Goal: Task Accomplishment & Management: Use online tool/utility

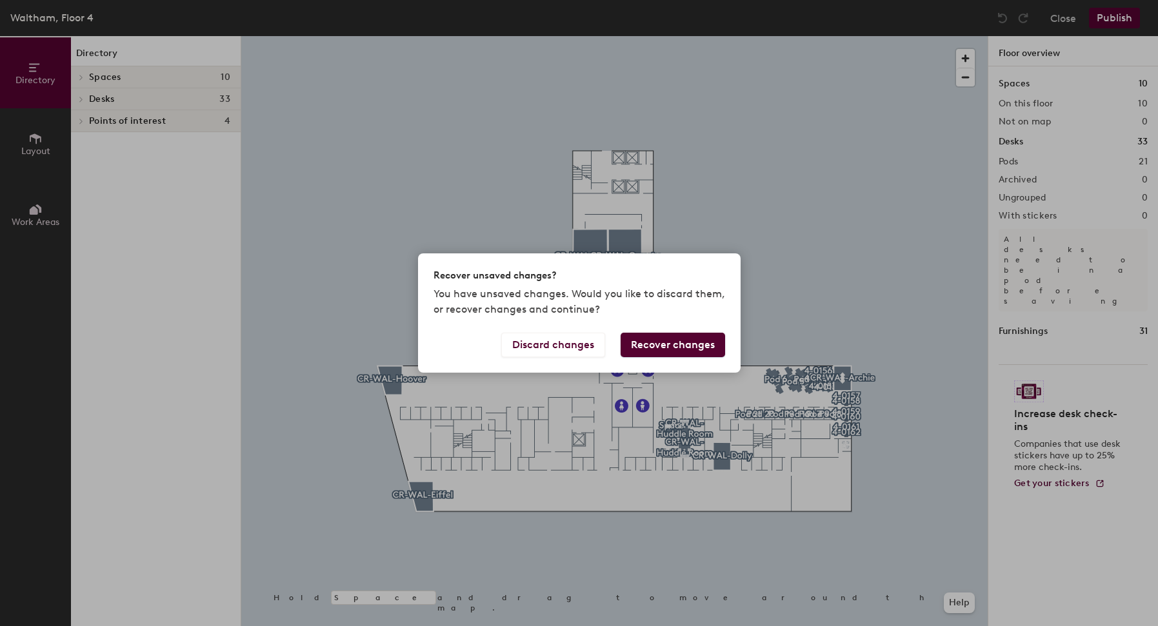
click at [648, 349] on button "Recover changes" at bounding box center [672, 345] width 104 height 25
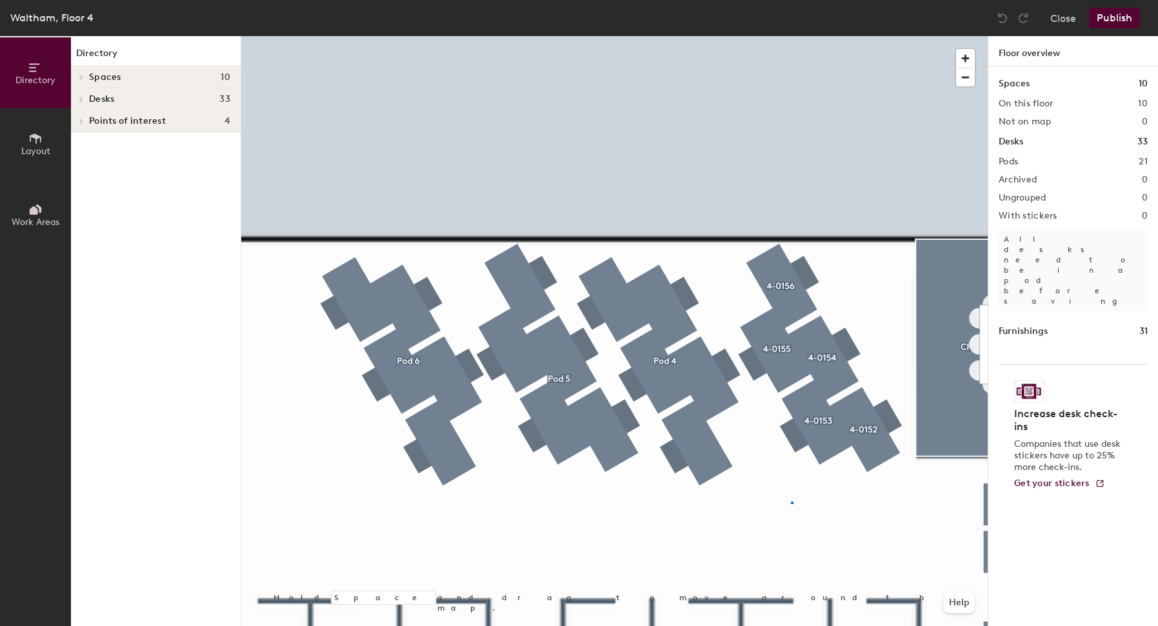
click at [788, 36] on div at bounding box center [614, 36] width 746 height 0
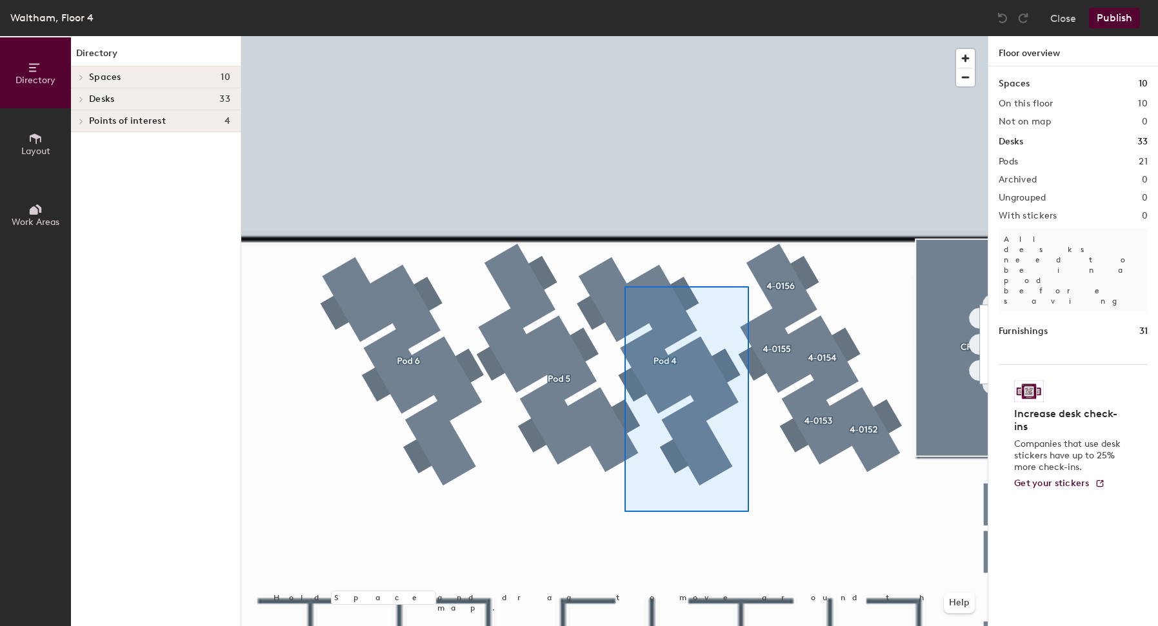
click at [626, 36] on div at bounding box center [614, 36] width 746 height 0
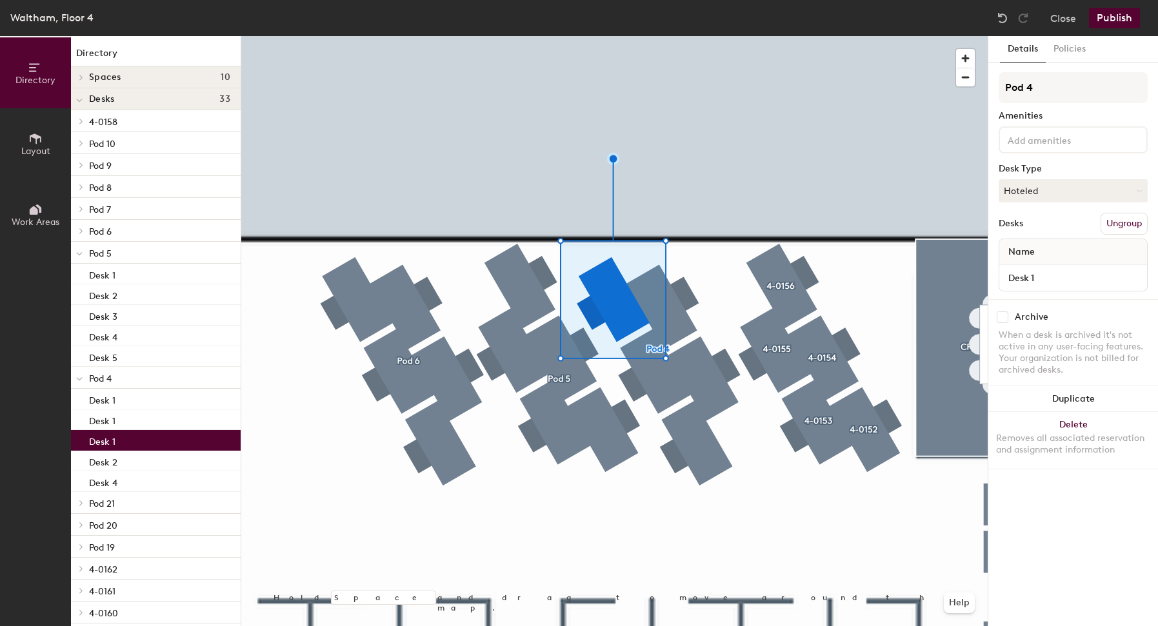
click at [673, 36] on div at bounding box center [614, 36] width 746 height 0
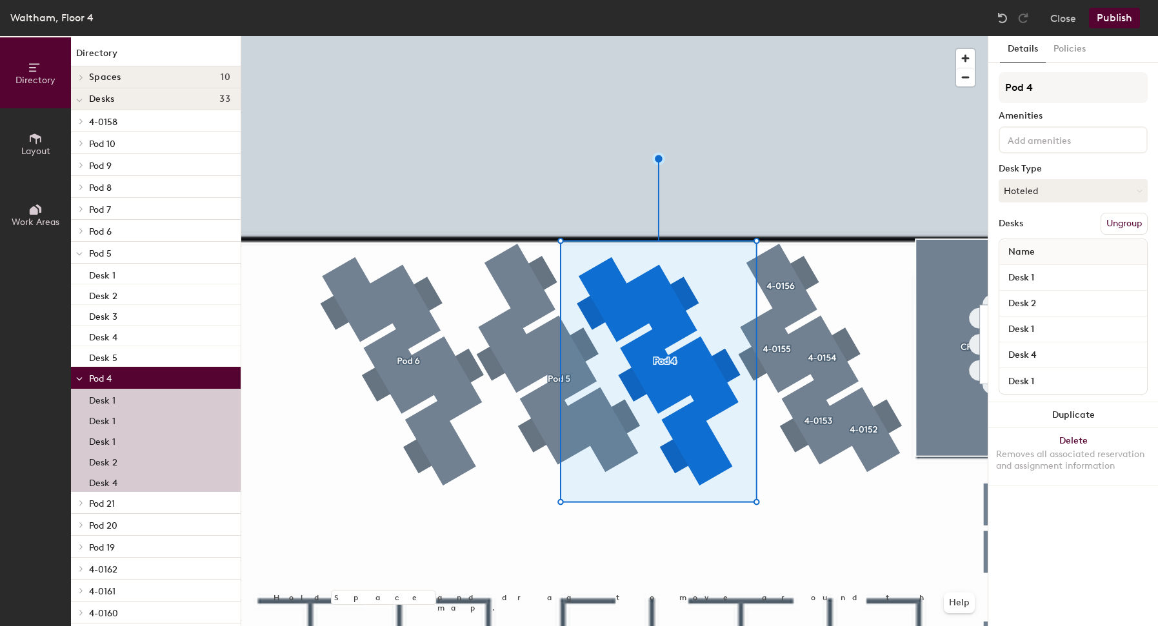
click at [1132, 220] on button "Ungroup" at bounding box center [1123, 224] width 47 height 22
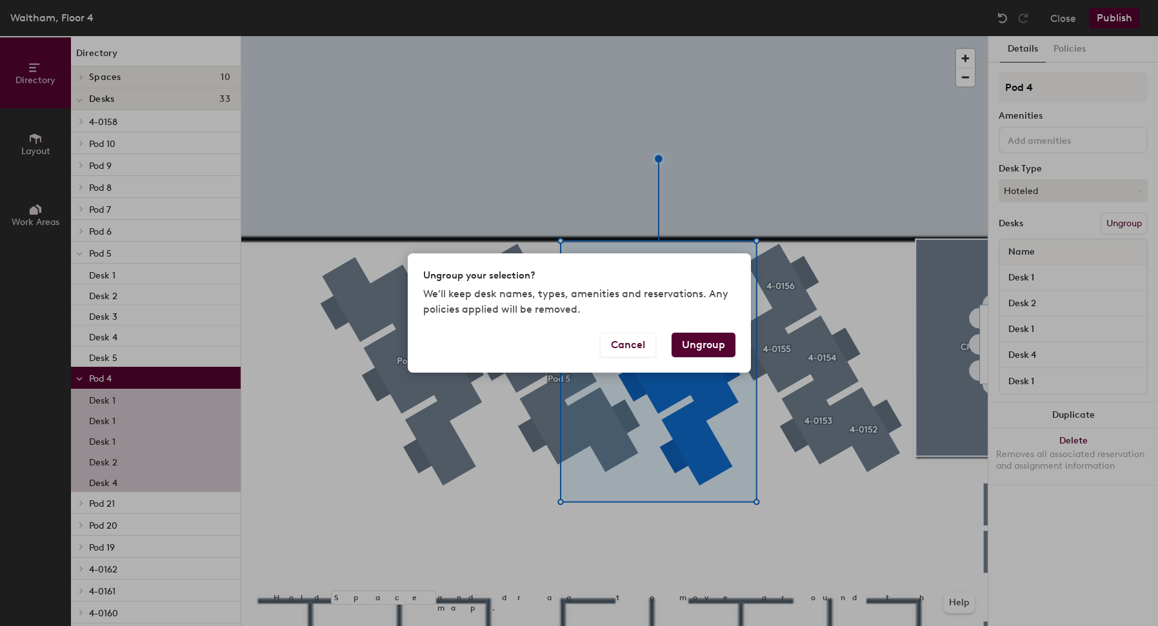
click at [715, 349] on button "Ungroup" at bounding box center [703, 345] width 64 height 25
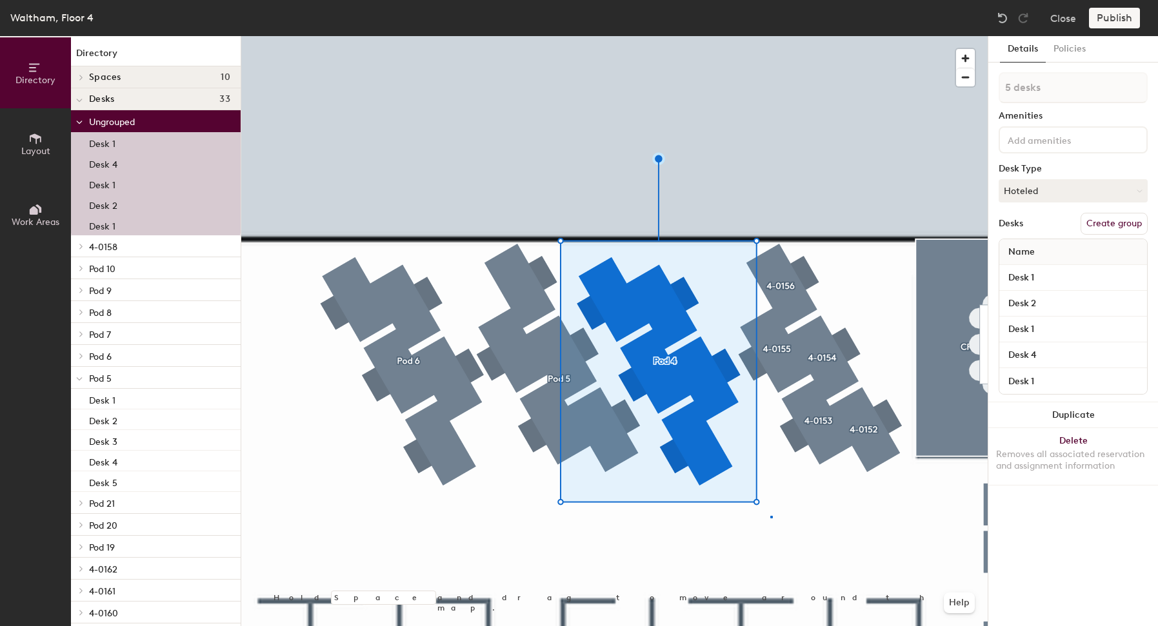
click at [770, 36] on div at bounding box center [614, 36] width 746 height 0
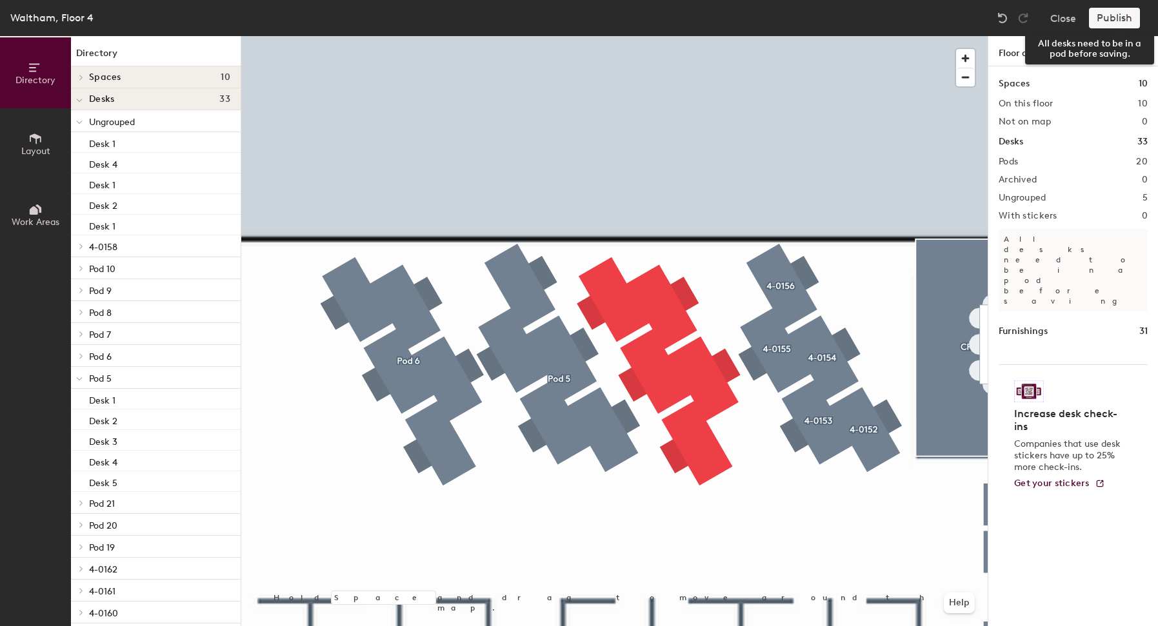
click at [1121, 22] on div "Publish" at bounding box center [1118, 18] width 59 height 21
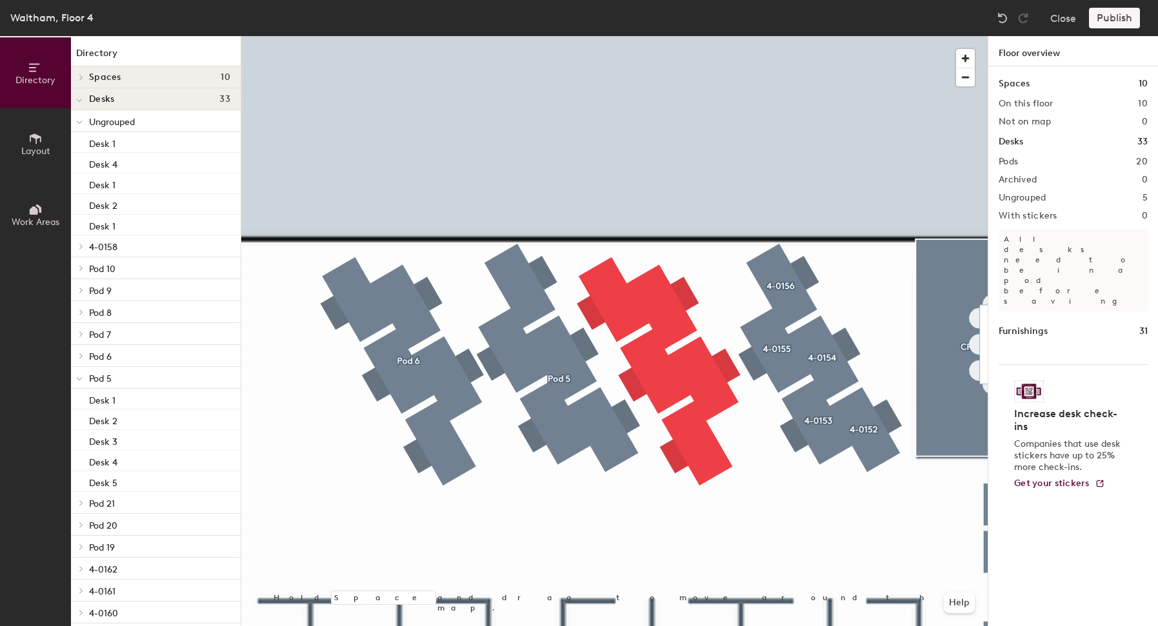
click at [1121, 22] on div "Publish" at bounding box center [1118, 18] width 59 height 21
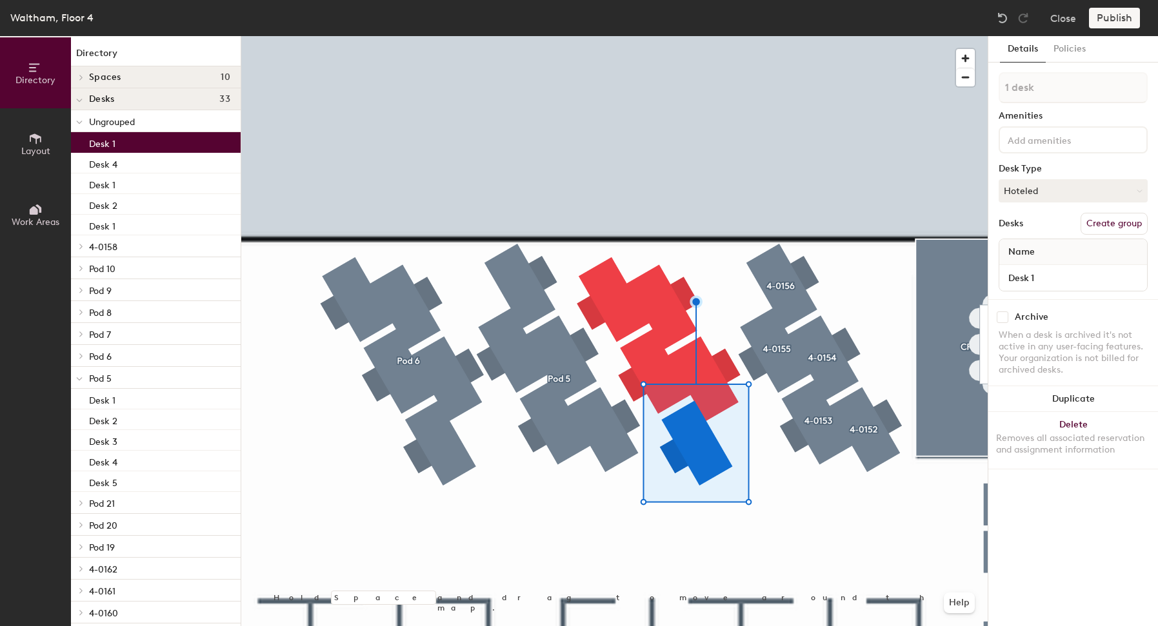
click at [1107, 223] on button "Create group" at bounding box center [1113, 224] width 67 height 22
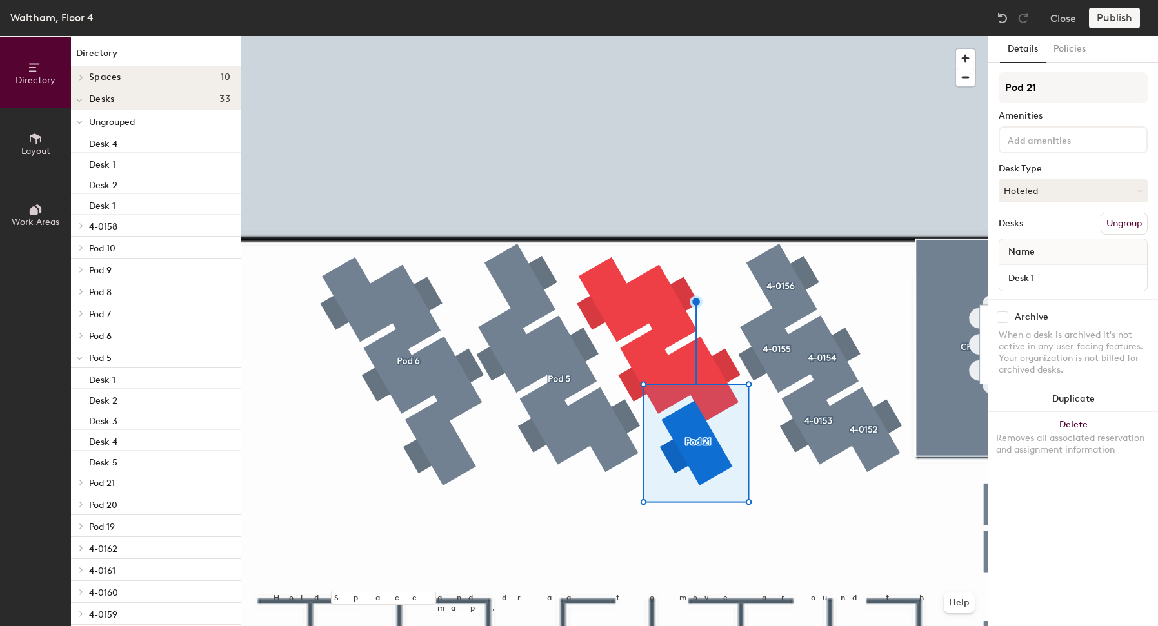
click at [722, 36] on div at bounding box center [614, 36] width 746 height 0
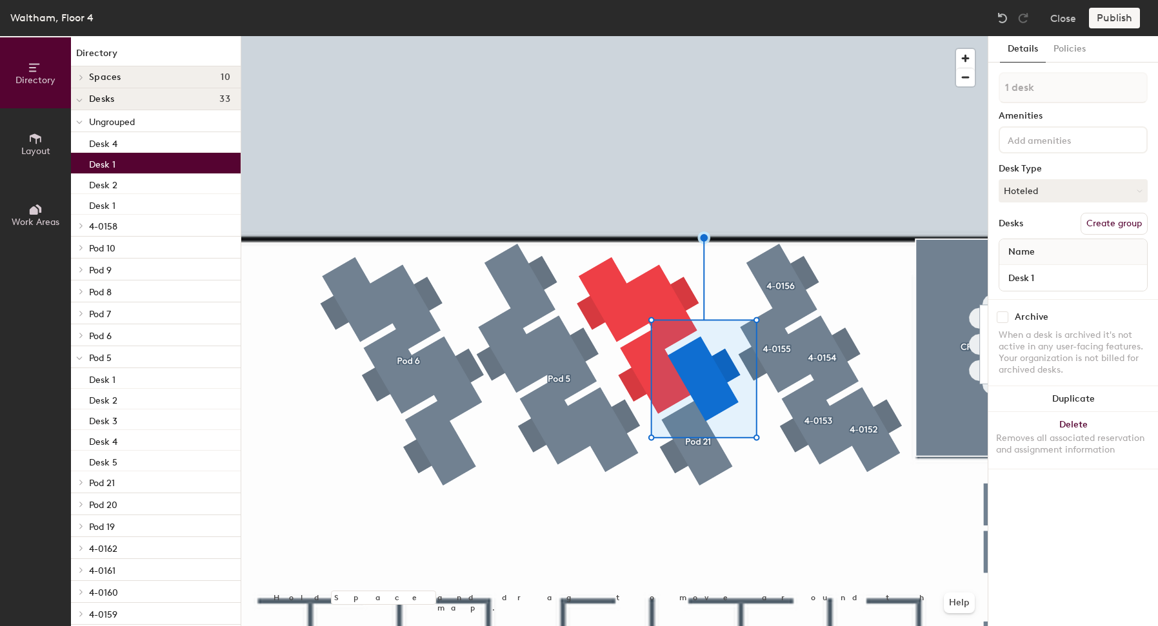
click at [1121, 230] on button "Create group" at bounding box center [1113, 224] width 67 height 22
click at [646, 36] on div at bounding box center [614, 36] width 746 height 0
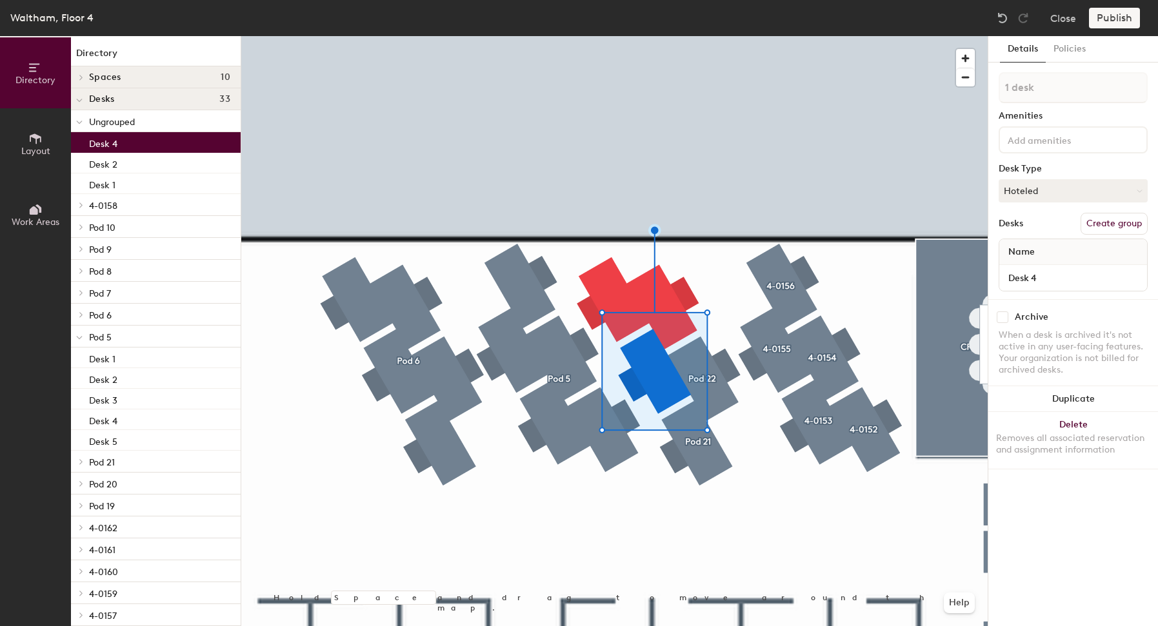
click at [1123, 212] on div "1 desk Amenities Desk Type Hoteled Desks Create group Name Desk 4" at bounding box center [1072, 185] width 149 height 227
click at [1112, 226] on button "Create group" at bounding box center [1113, 224] width 67 height 22
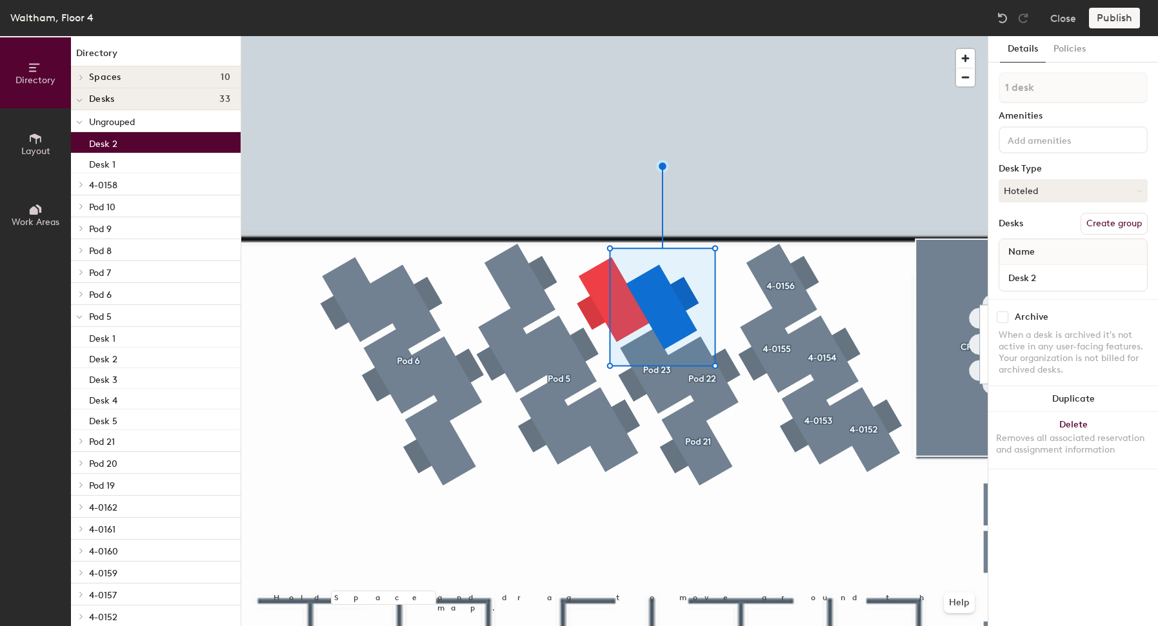
click at [1109, 219] on button "Create group" at bounding box center [1113, 224] width 67 height 22
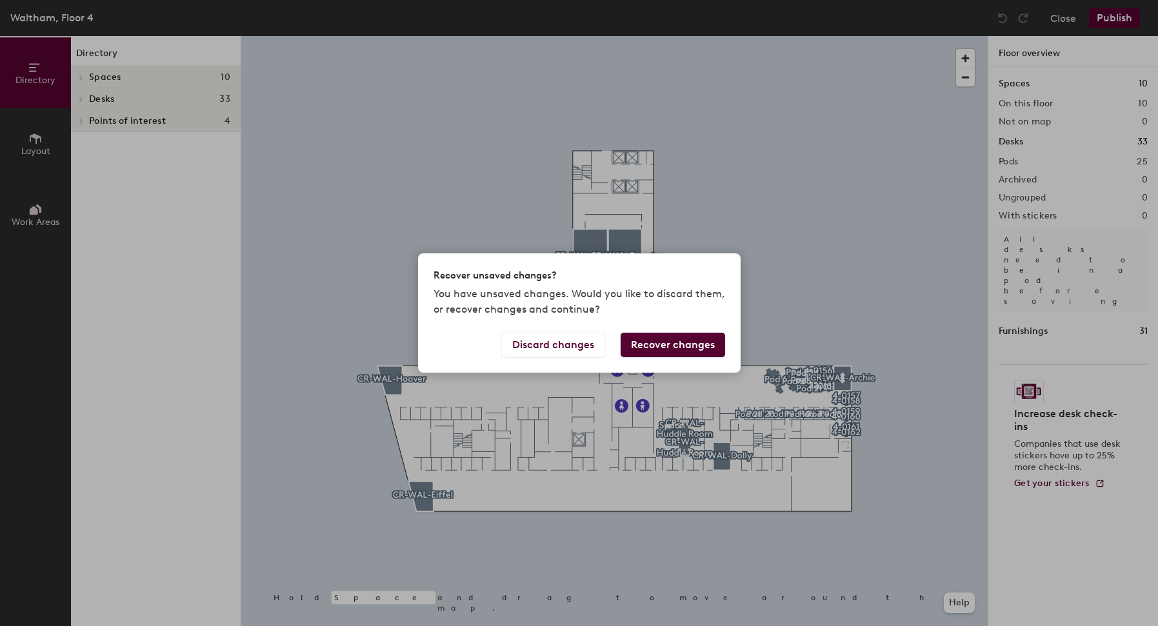
click at [672, 344] on button "Recover changes" at bounding box center [672, 345] width 104 height 25
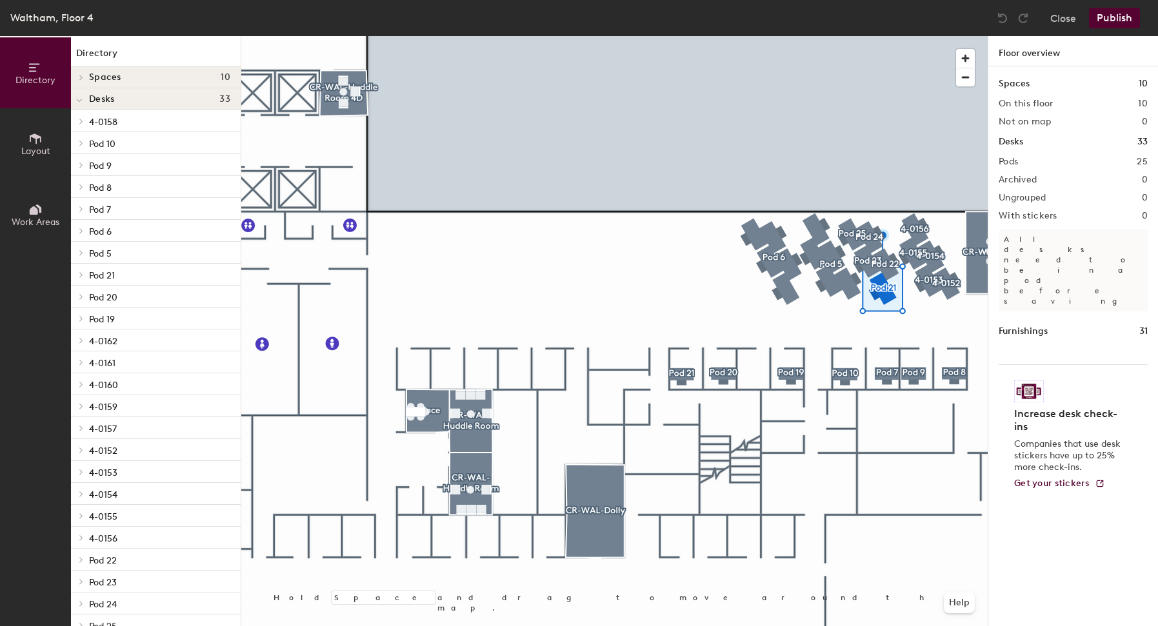
click at [925, 36] on div at bounding box center [614, 36] width 746 height 0
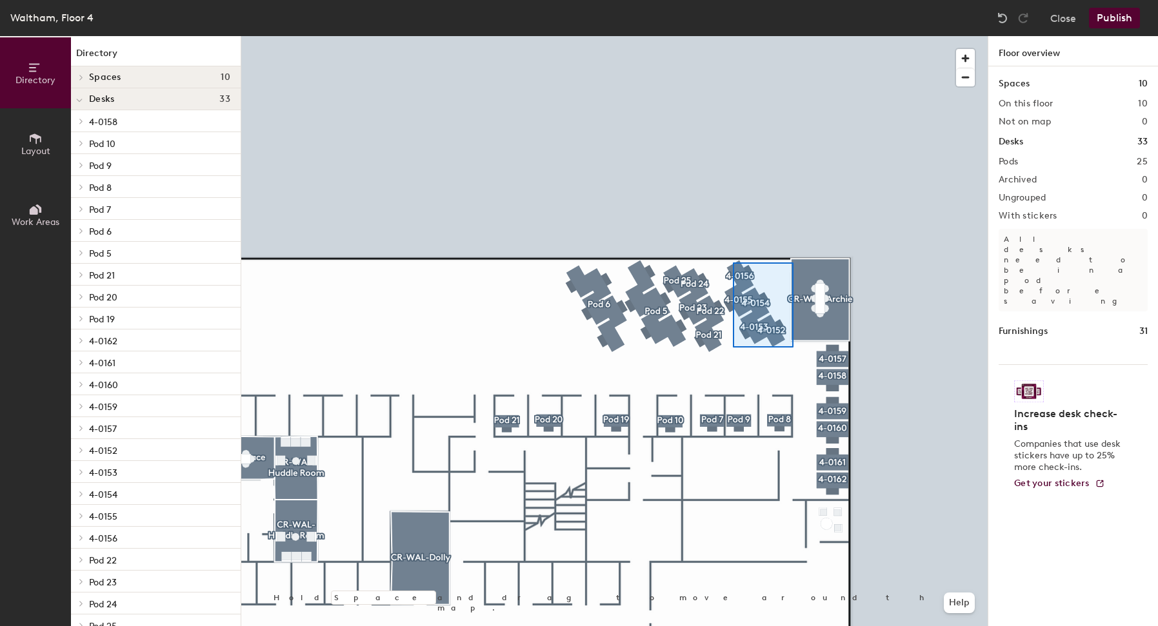
click at [725, 36] on div at bounding box center [614, 36] width 746 height 0
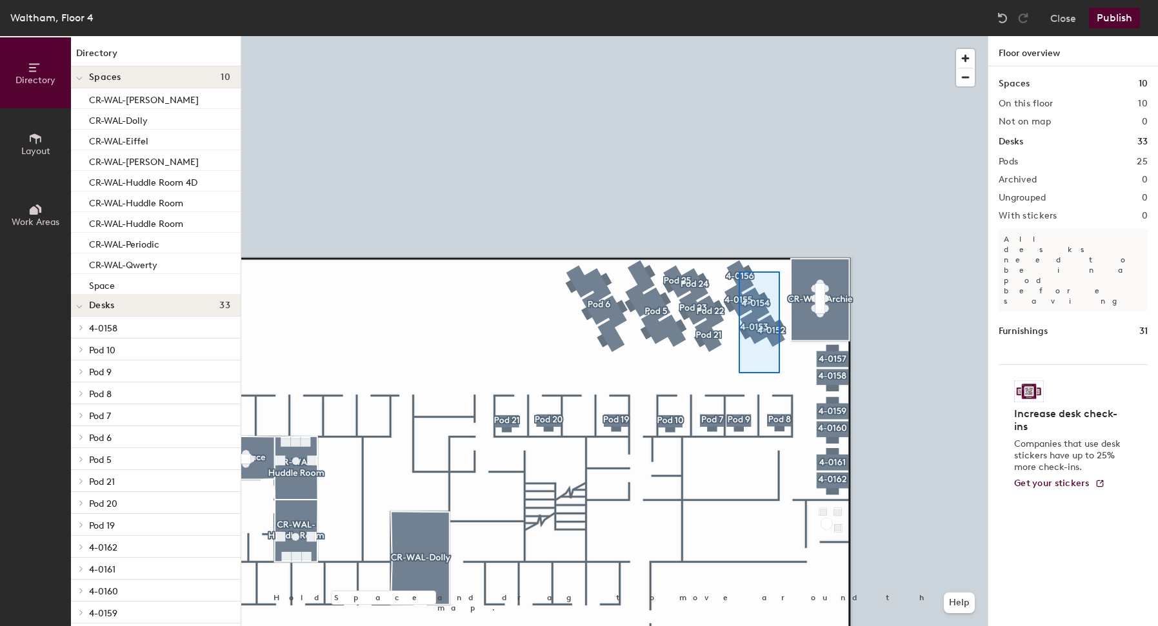
click at [738, 36] on div at bounding box center [614, 36] width 746 height 0
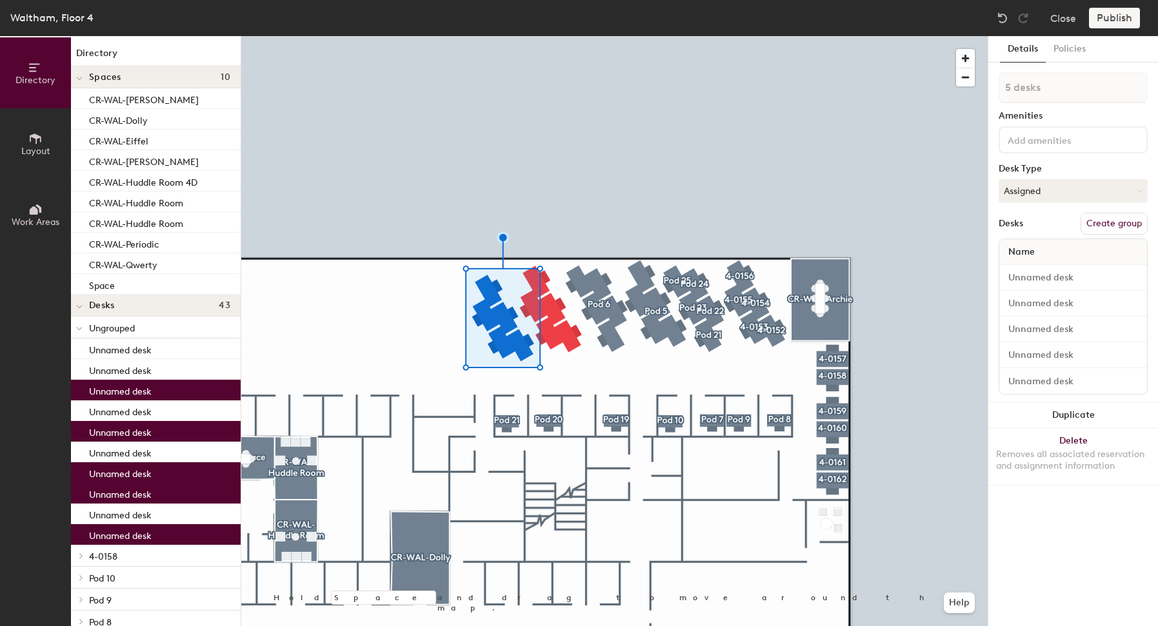
type input "1 desk"
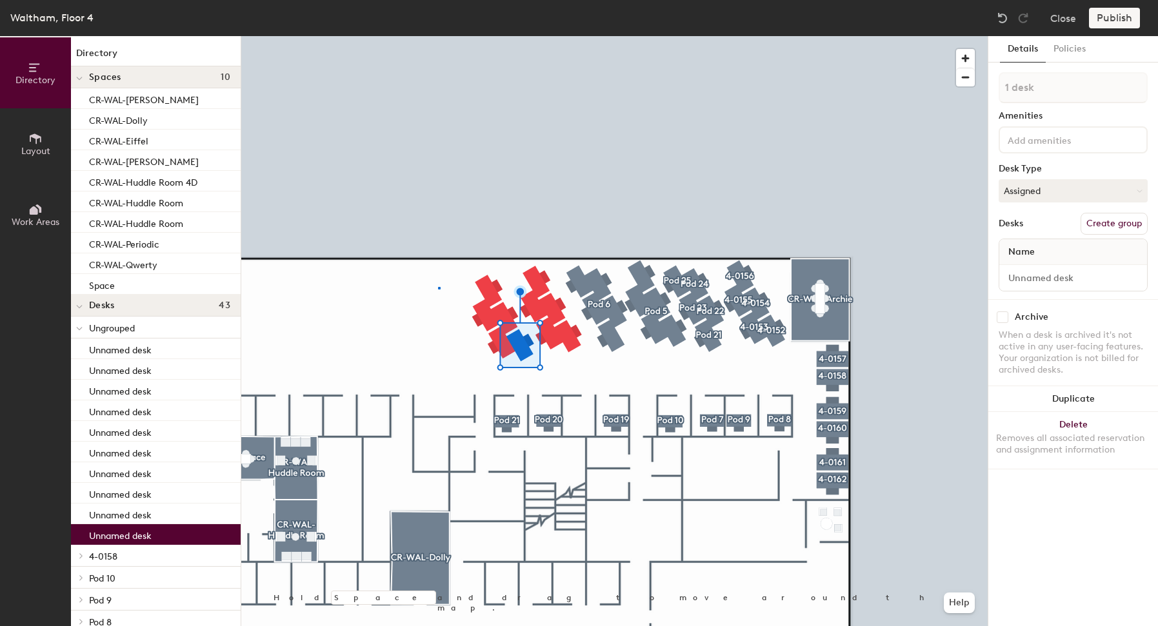
click at [438, 36] on div at bounding box center [614, 36] width 746 height 0
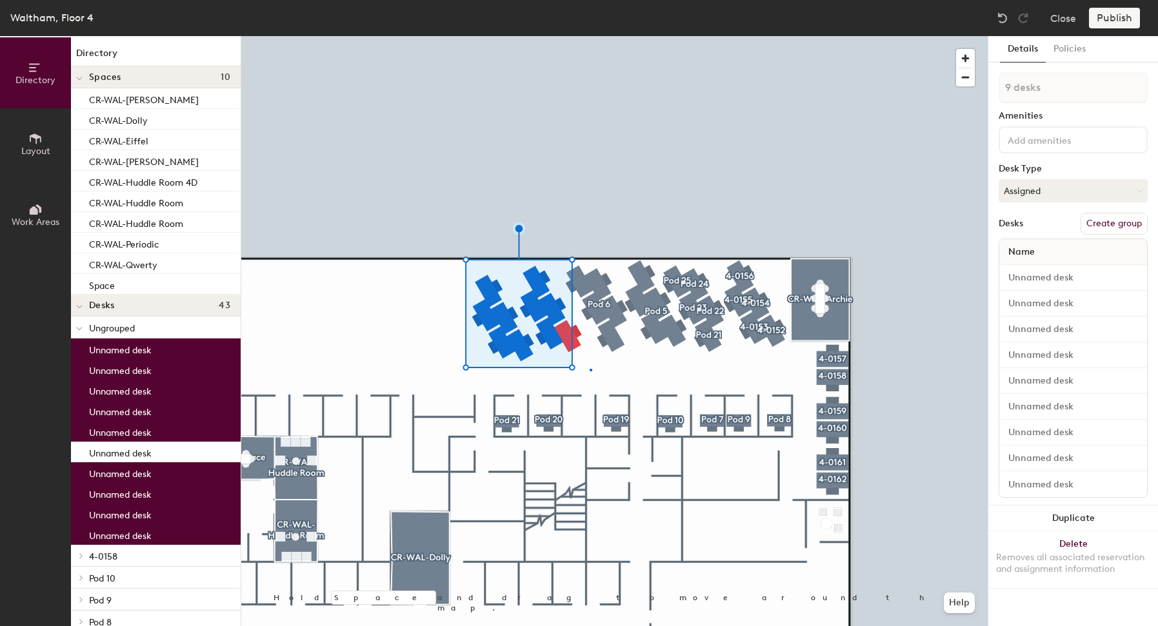
click at [589, 36] on div at bounding box center [614, 36] width 746 height 0
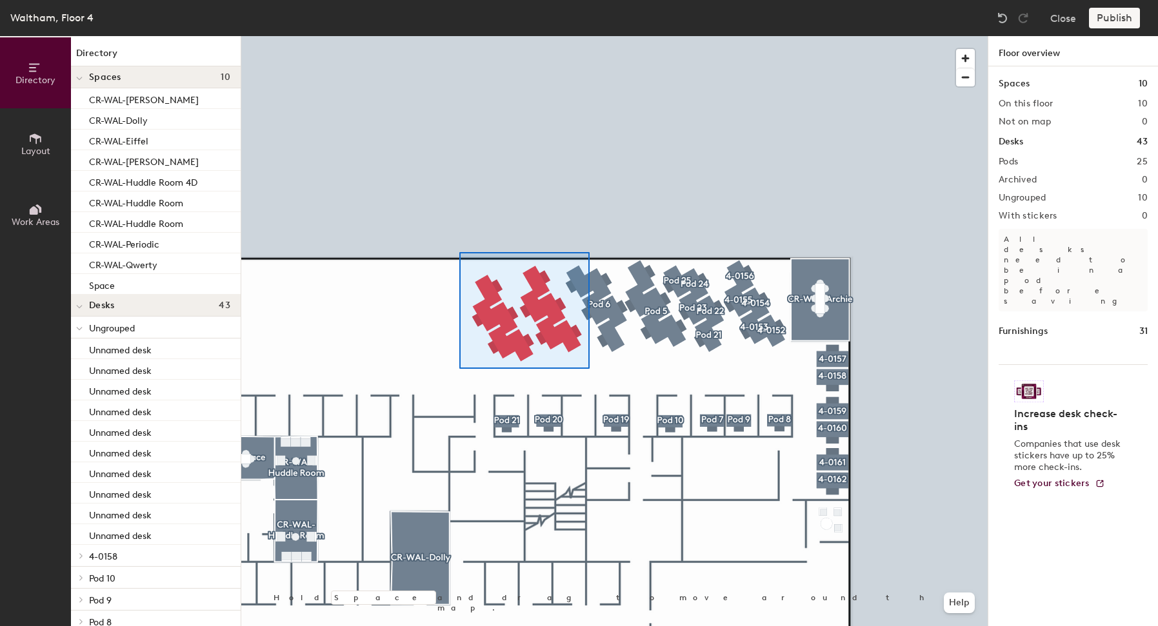
click at [459, 36] on div at bounding box center [614, 36] width 746 height 0
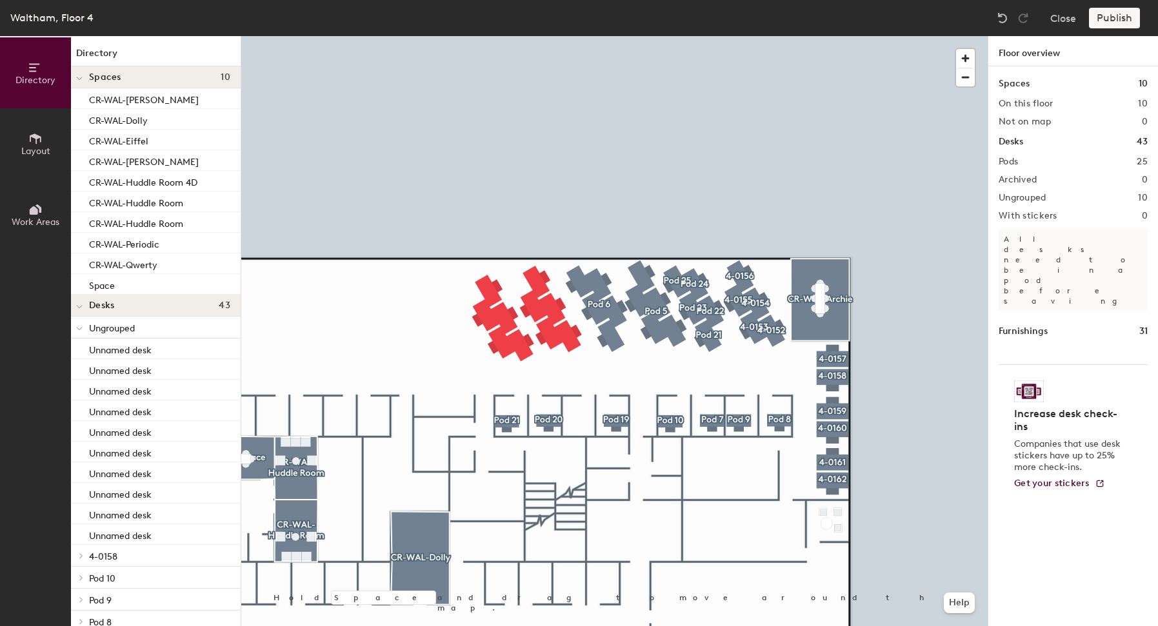
click at [602, 36] on div at bounding box center [614, 36] width 746 height 0
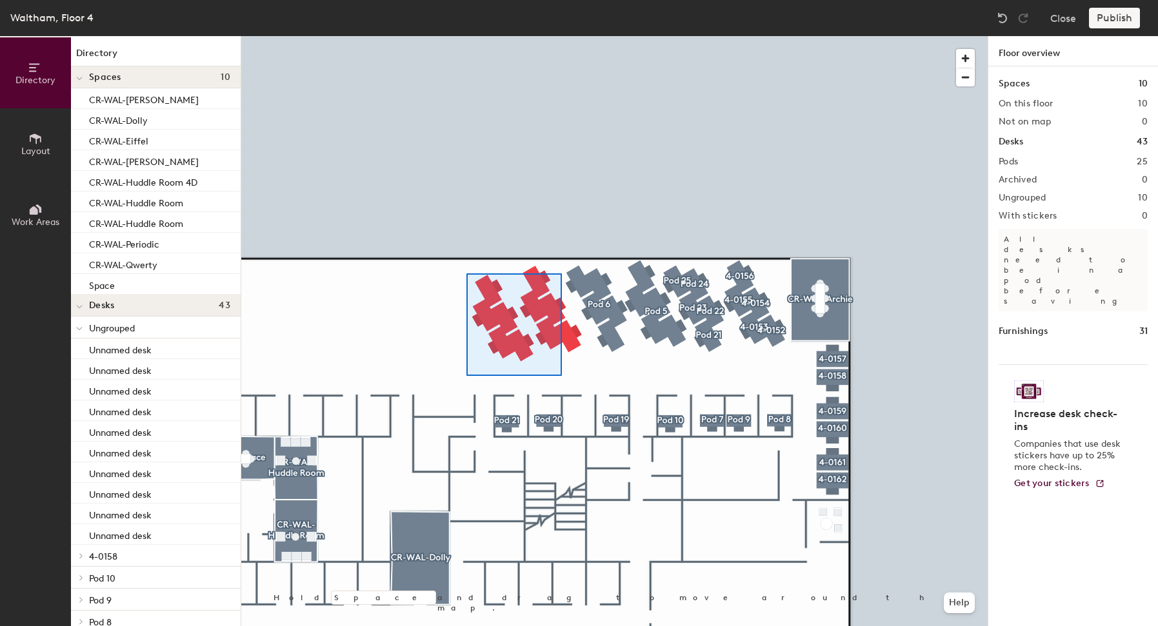
click at [462, 36] on div at bounding box center [614, 36] width 746 height 0
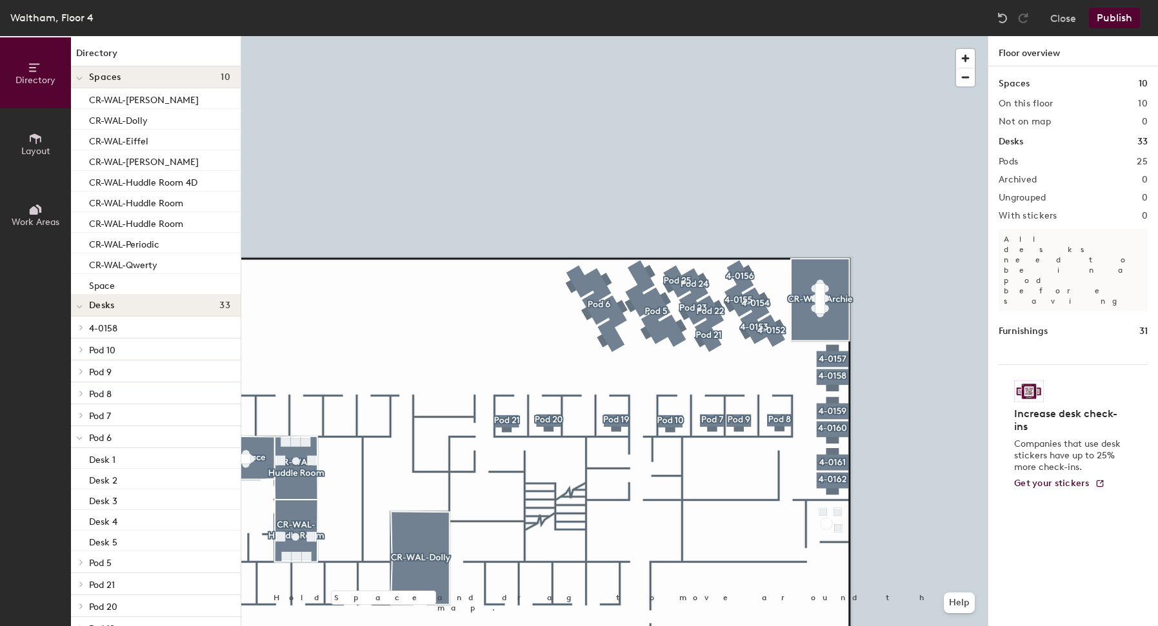
click at [34, 153] on span "Layout" at bounding box center [35, 151] width 29 height 11
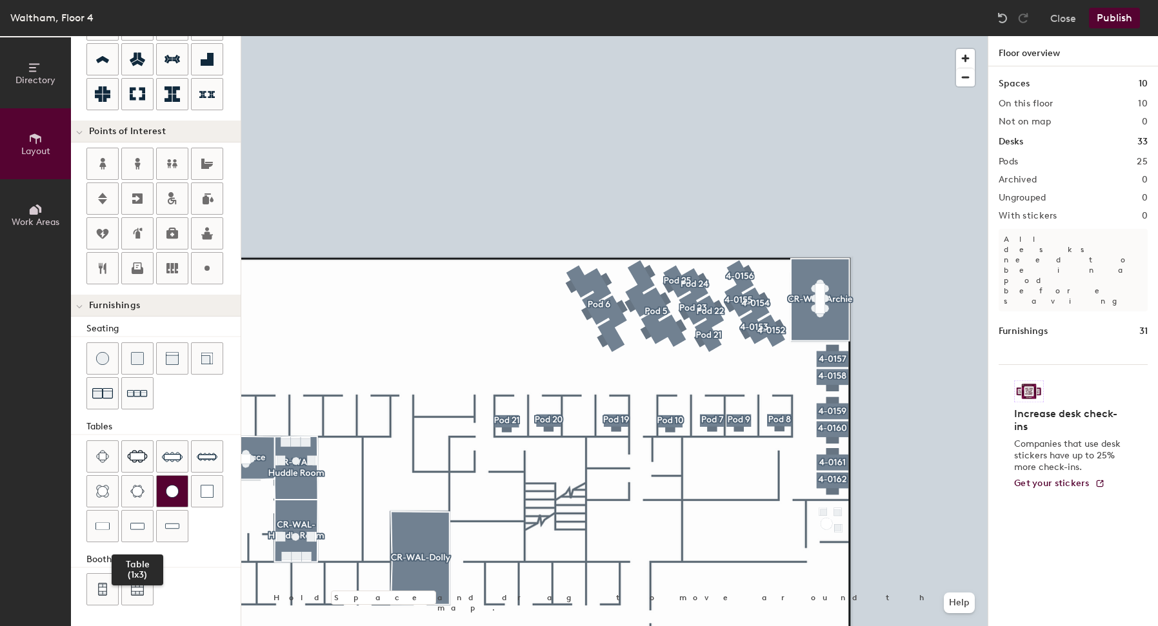
scroll to position [188, 0]
click at [106, 586] on img at bounding box center [103, 589] width 12 height 13
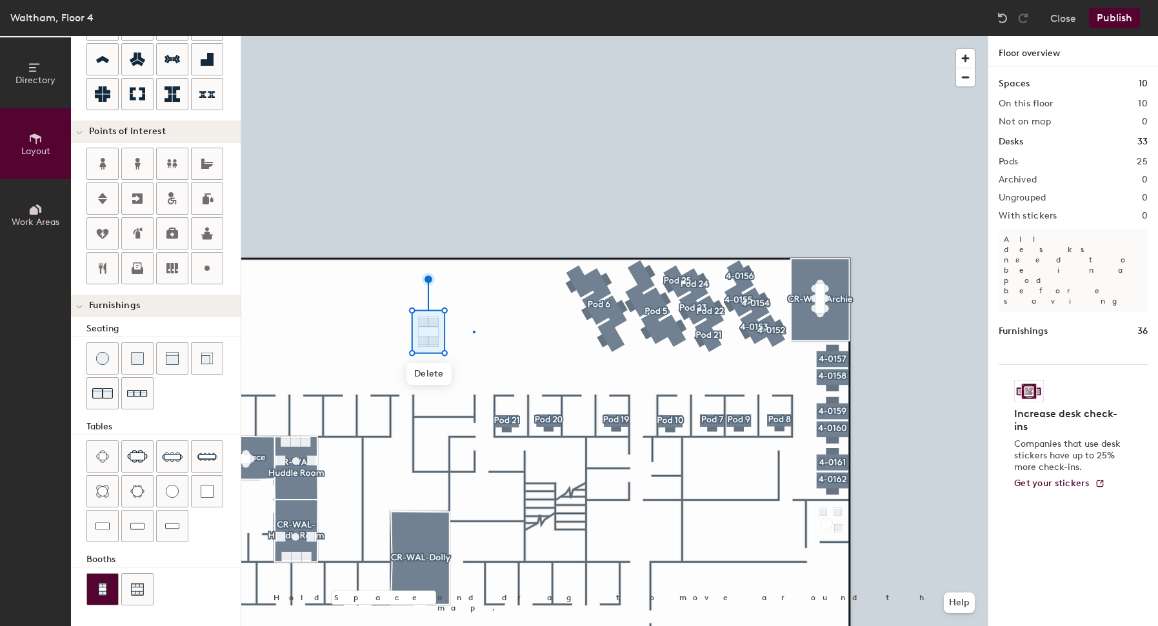
click at [473, 36] on div at bounding box center [614, 36] width 746 height 0
click at [458, 36] on div at bounding box center [614, 36] width 746 height 0
click at [435, 36] on div at bounding box center [614, 36] width 746 height 0
click at [429, 36] on div at bounding box center [614, 36] width 746 height 0
click at [471, 36] on div at bounding box center [614, 36] width 746 height 0
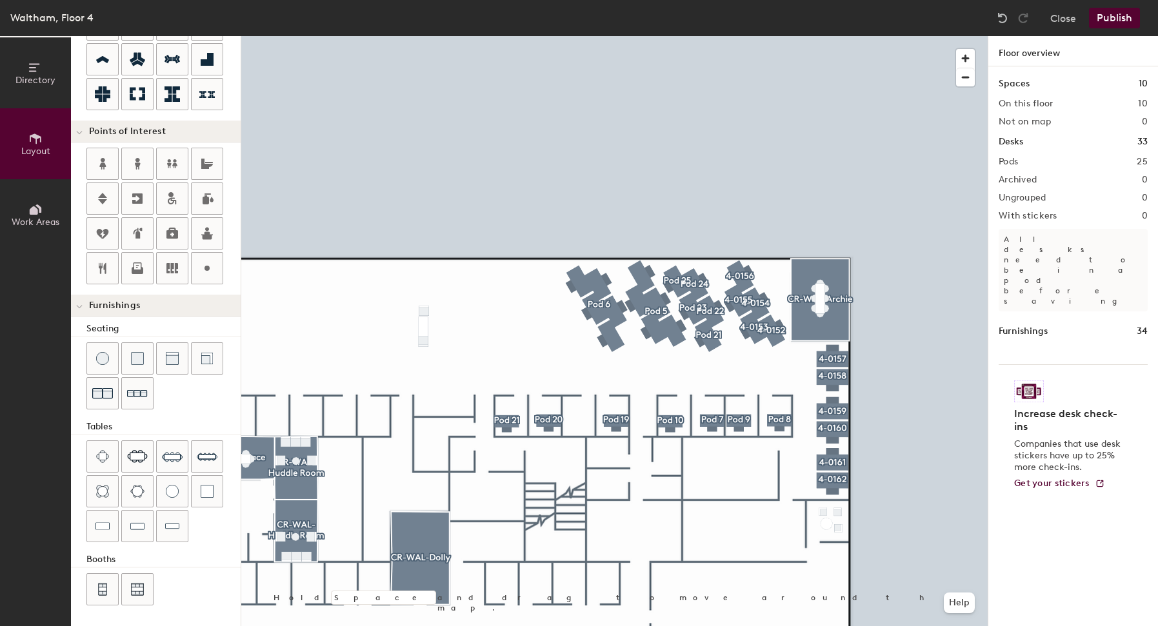
type input "20"
click at [402, 36] on div at bounding box center [614, 36] width 746 height 0
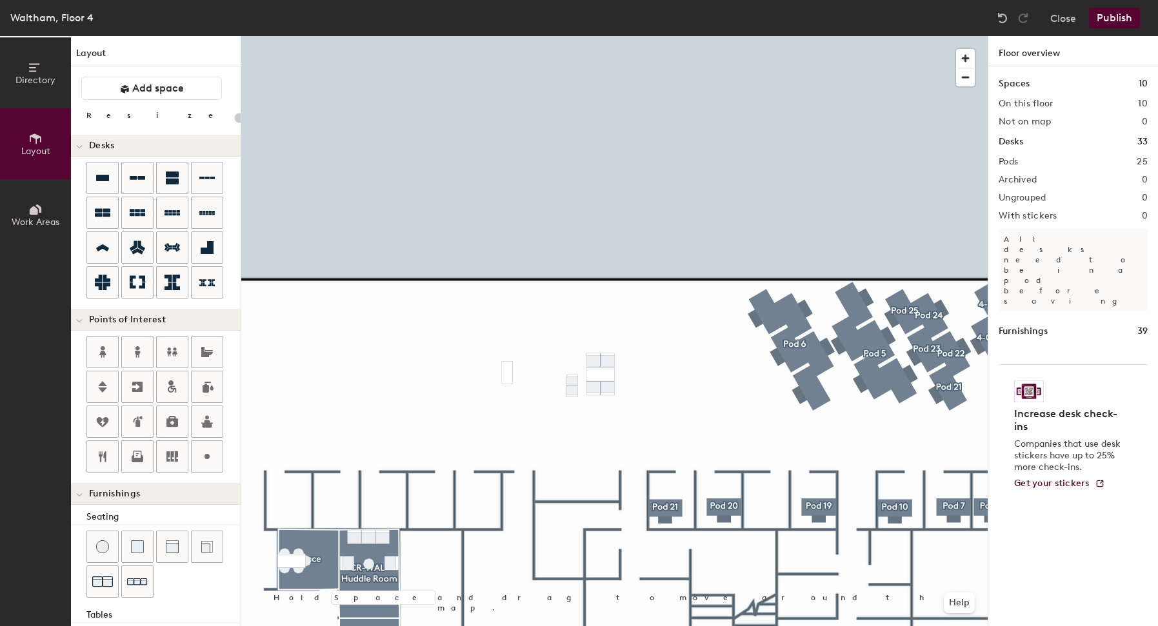
scroll to position [188, 0]
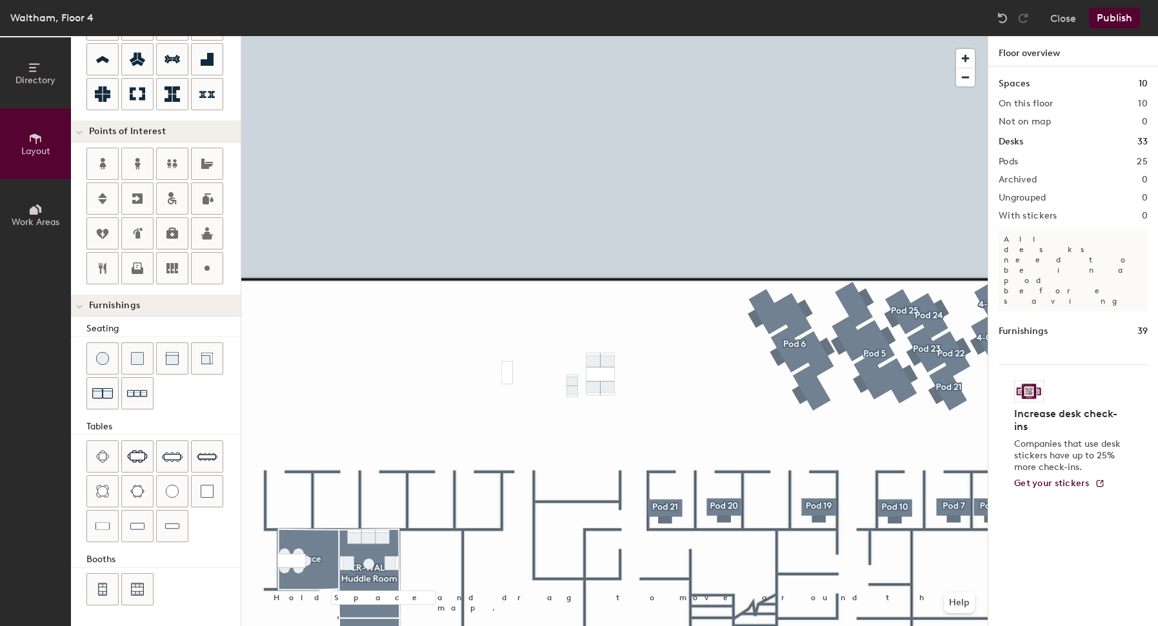
click at [511, 36] on div at bounding box center [614, 36] width 746 height 0
type input "20"
click at [24, 82] on span "Directory" at bounding box center [35, 80] width 40 height 11
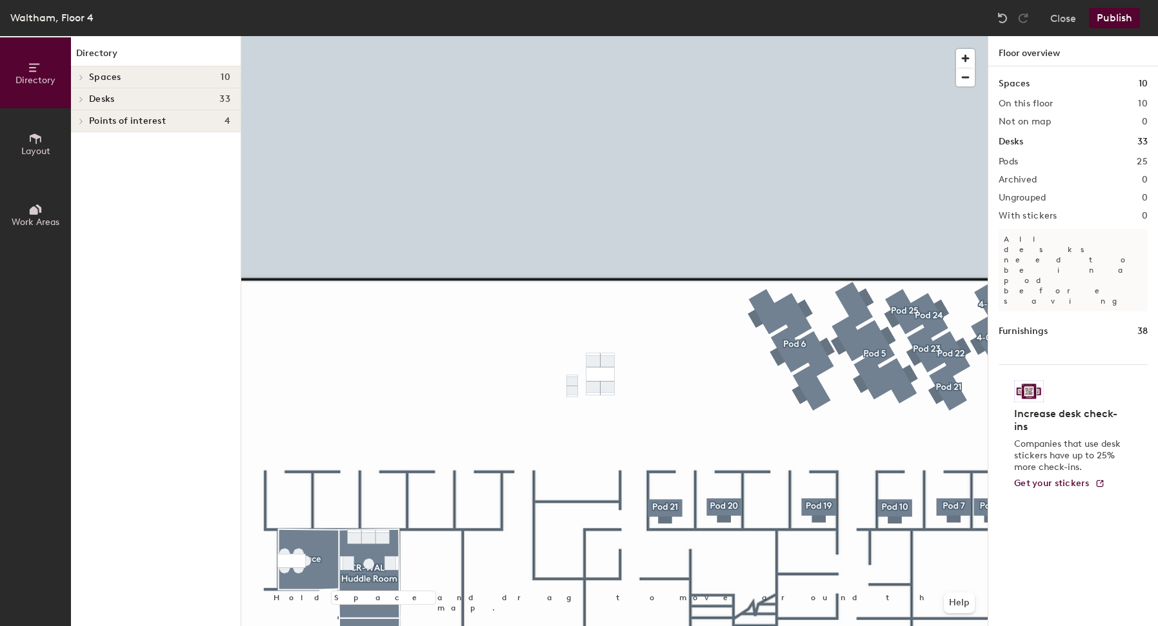
scroll to position [0, 0]
click at [43, 144] on button "Layout" at bounding box center [35, 143] width 71 height 71
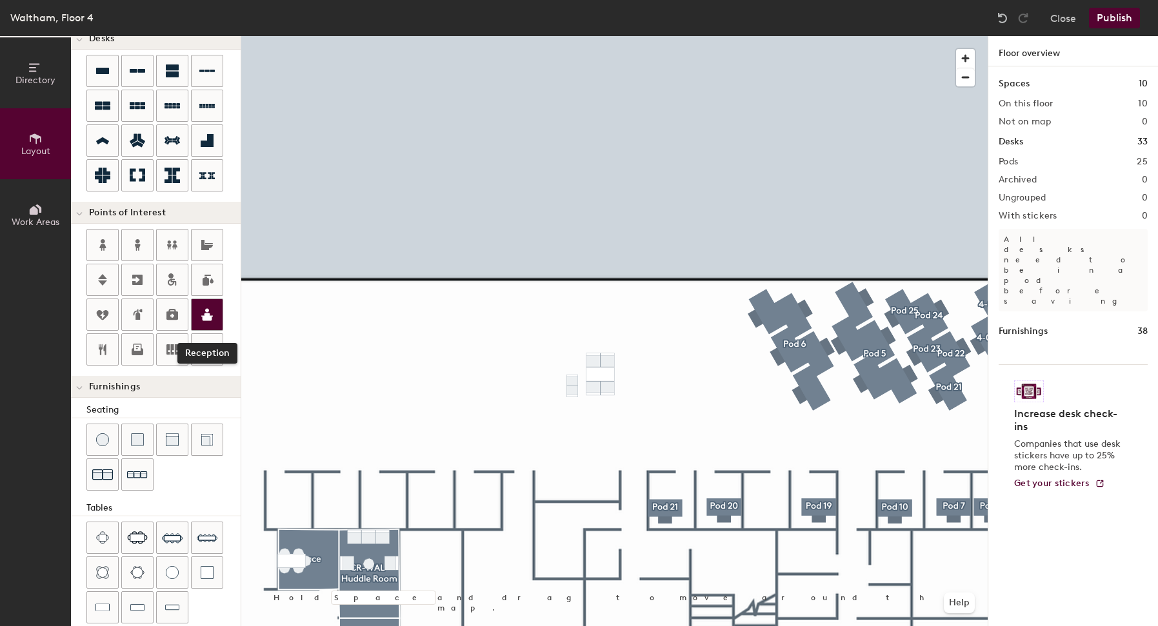
scroll to position [160, 0]
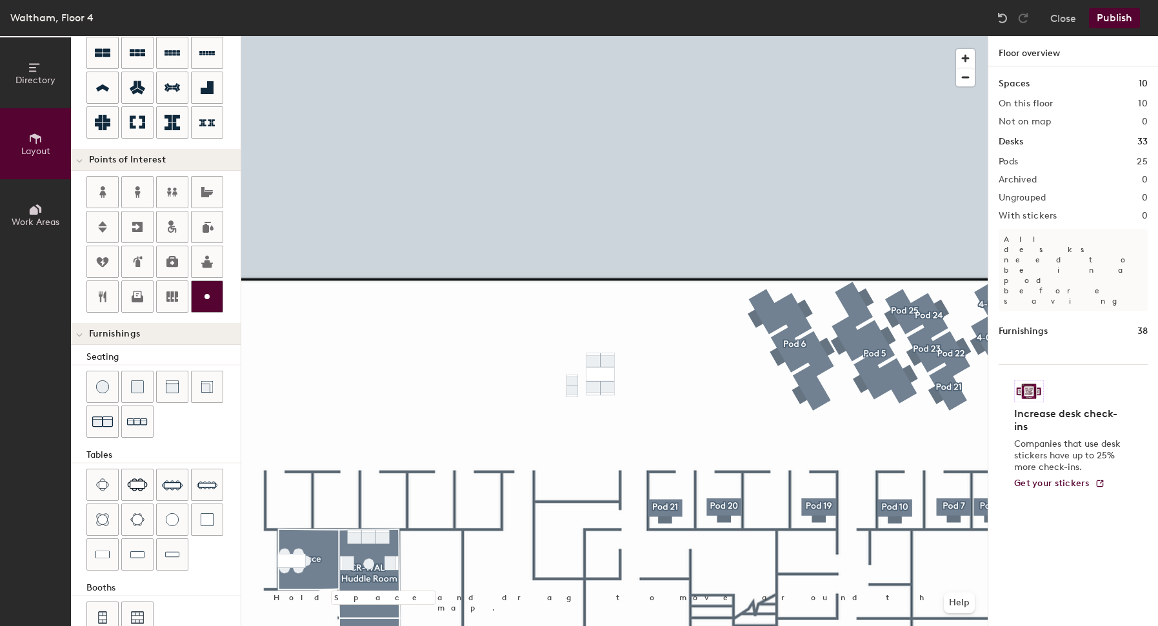
click at [208, 299] on icon at bounding box center [206, 296] width 15 height 15
type input "20"
type input "Phone -S"
click at [687, 36] on div at bounding box center [614, 36] width 746 height 0
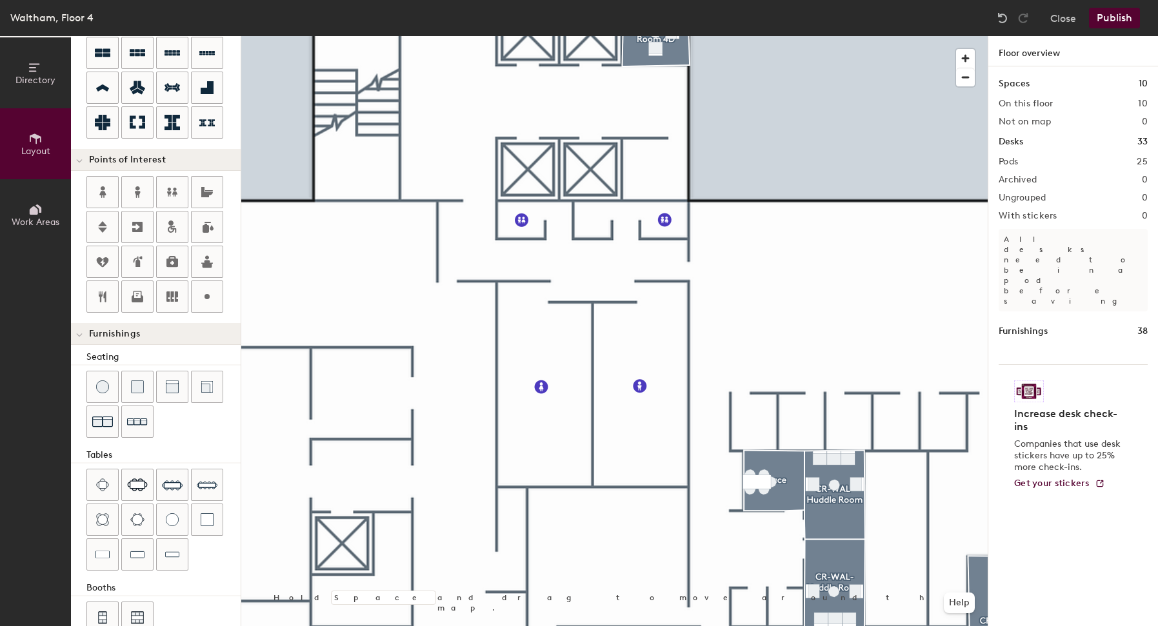
click at [1118, 25] on button "Publish" at bounding box center [1114, 18] width 51 height 21
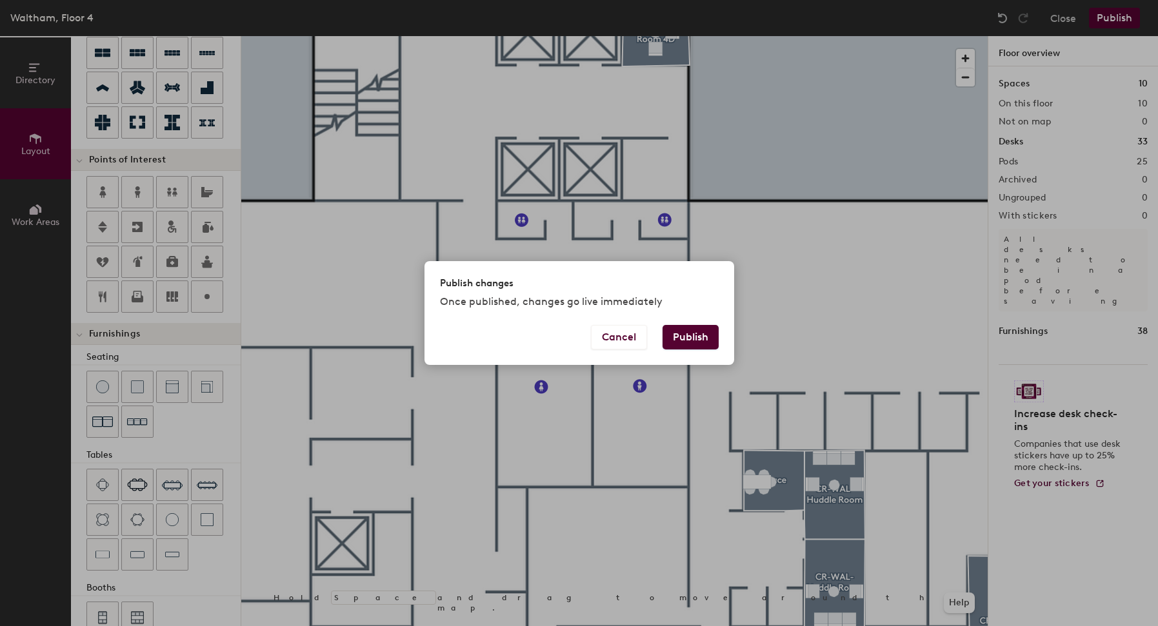
click at [681, 355] on div "Cancel Publish" at bounding box center [579, 345] width 310 height 40
click at [691, 335] on button "Publish" at bounding box center [690, 337] width 56 height 25
type input "20"
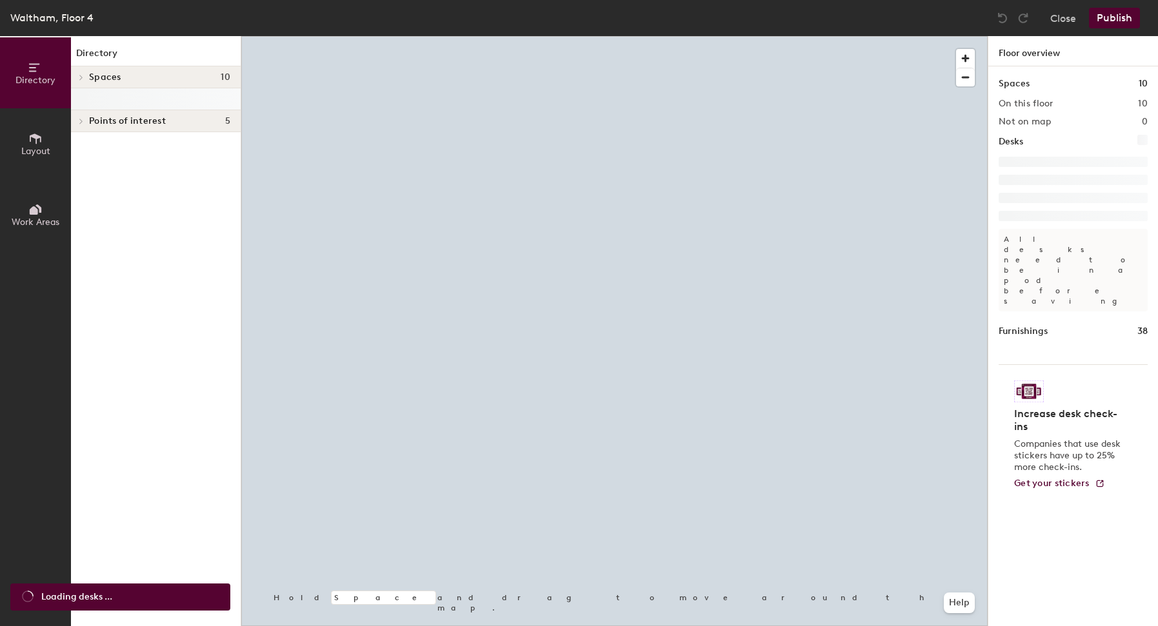
click at [45, 159] on button "Layout" at bounding box center [35, 143] width 71 height 71
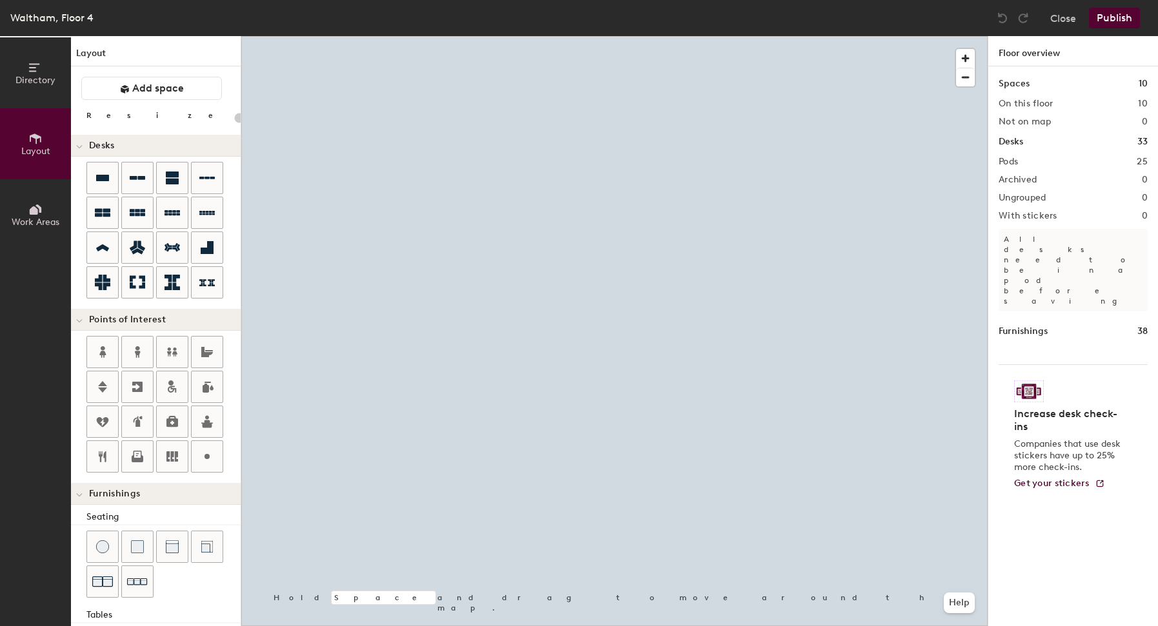
type input "20"
click at [39, 217] on span "Work Areas" at bounding box center [36, 222] width 48 height 11
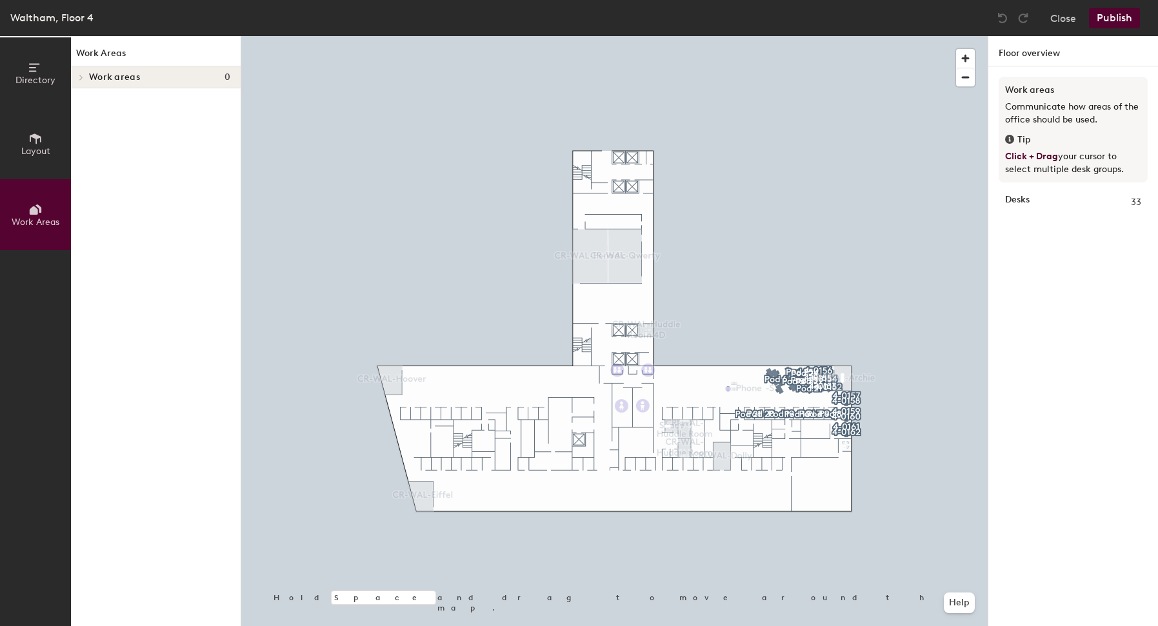
click at [24, 169] on button "Layout" at bounding box center [35, 143] width 71 height 71
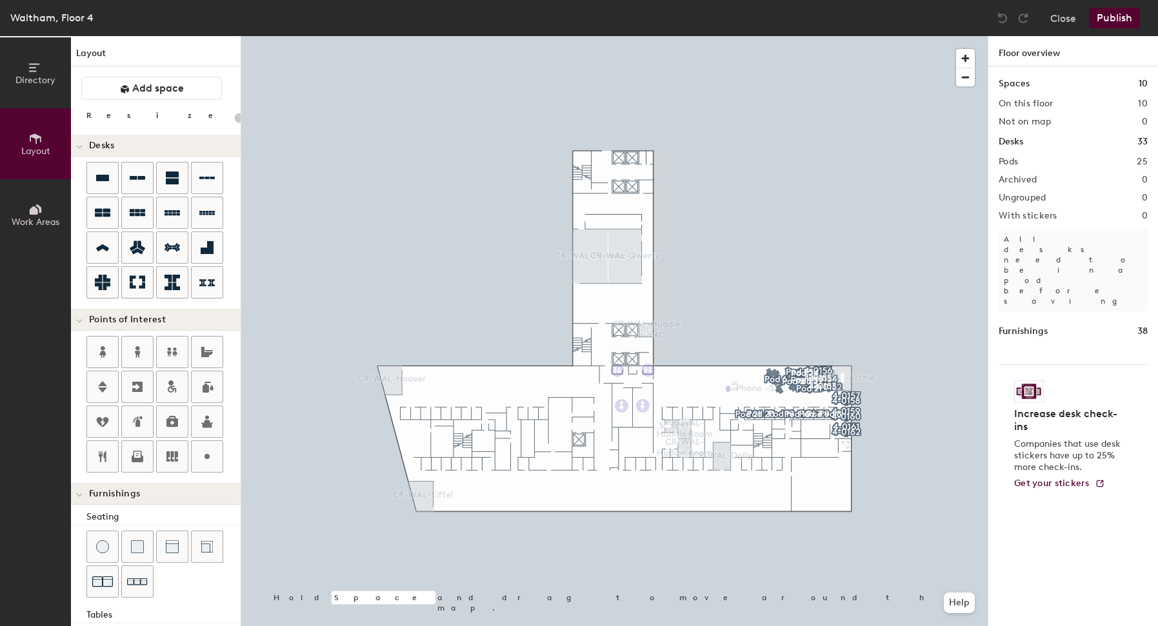
click at [35, 158] on button "Layout" at bounding box center [35, 143] width 71 height 71
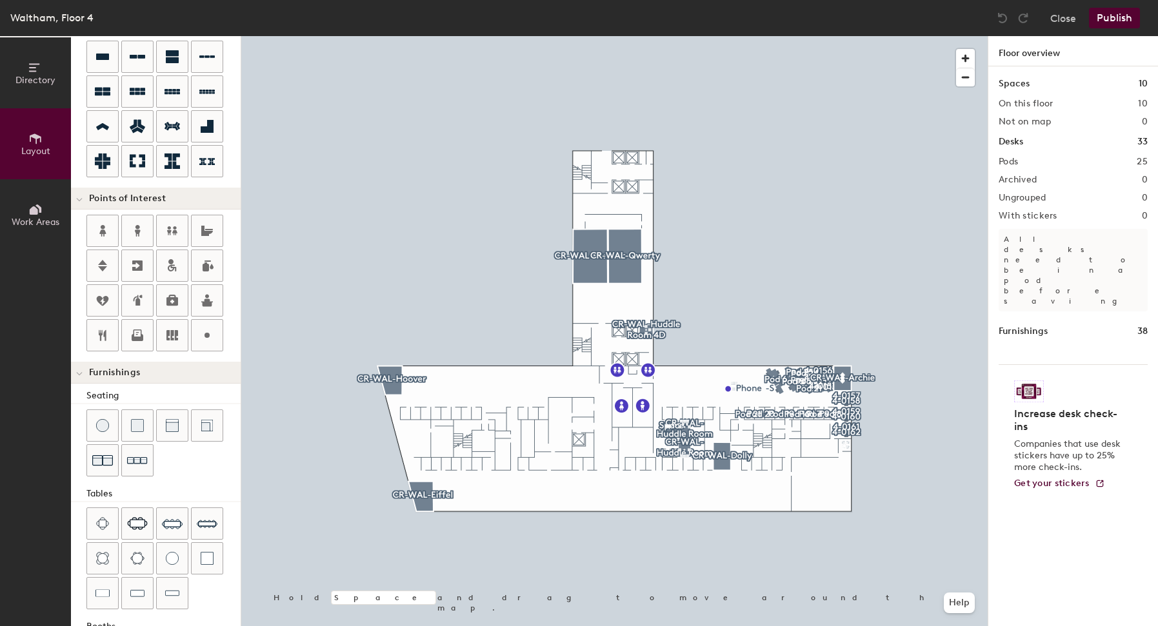
scroll to position [115, 0]
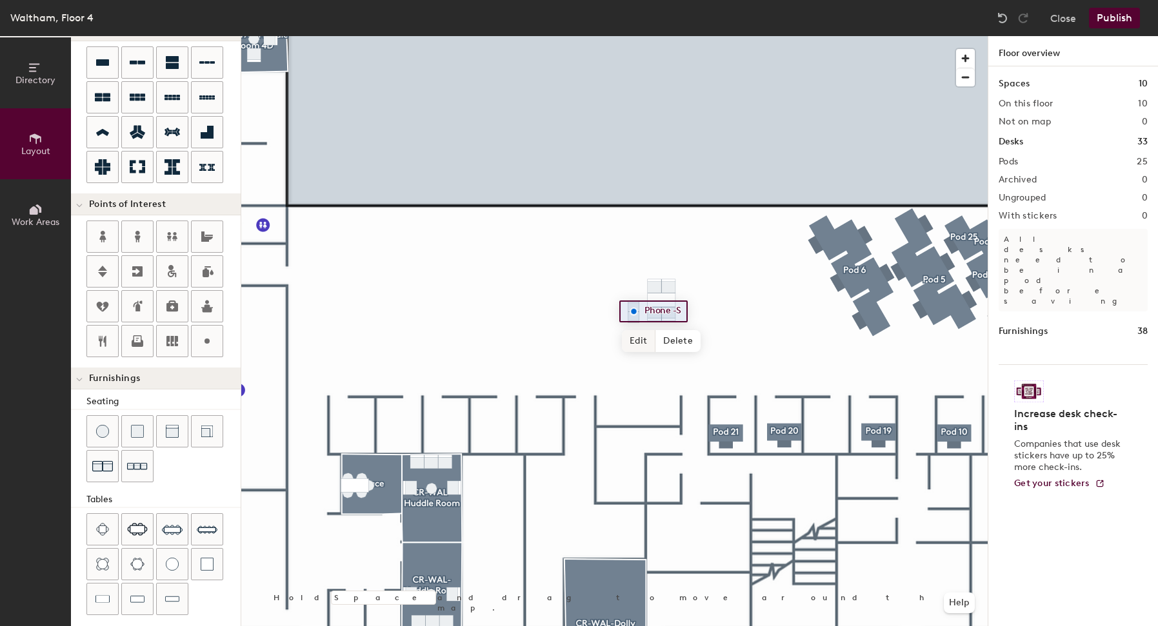
click at [604, 36] on div at bounding box center [614, 36] width 746 height 0
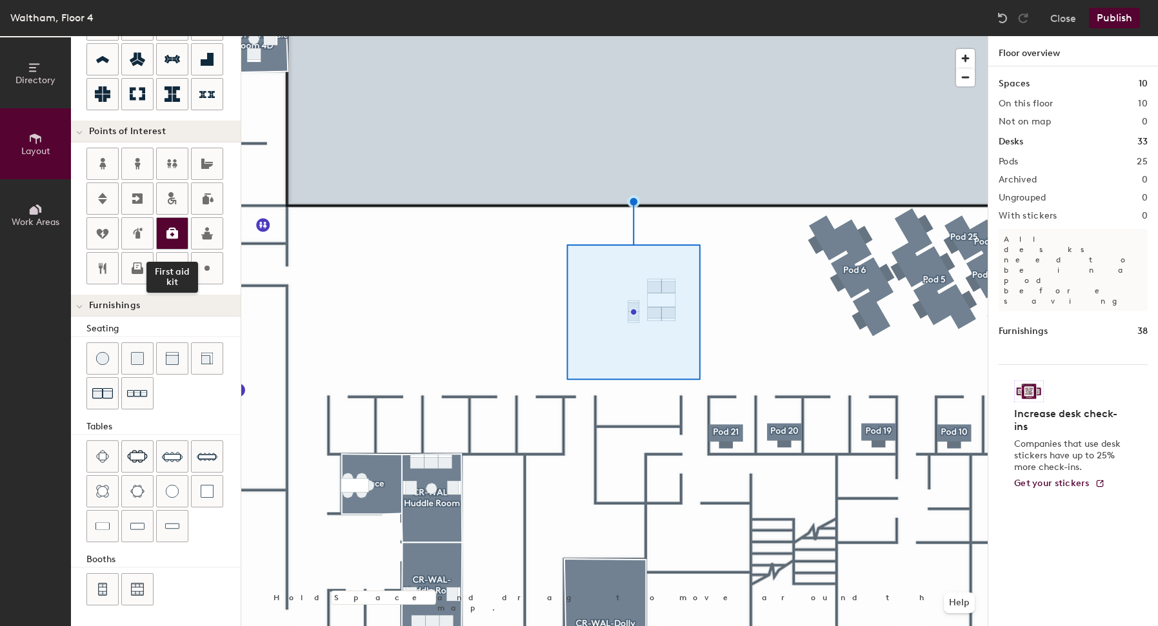
scroll to position [188, 0]
click at [772, 36] on div at bounding box center [614, 36] width 746 height 0
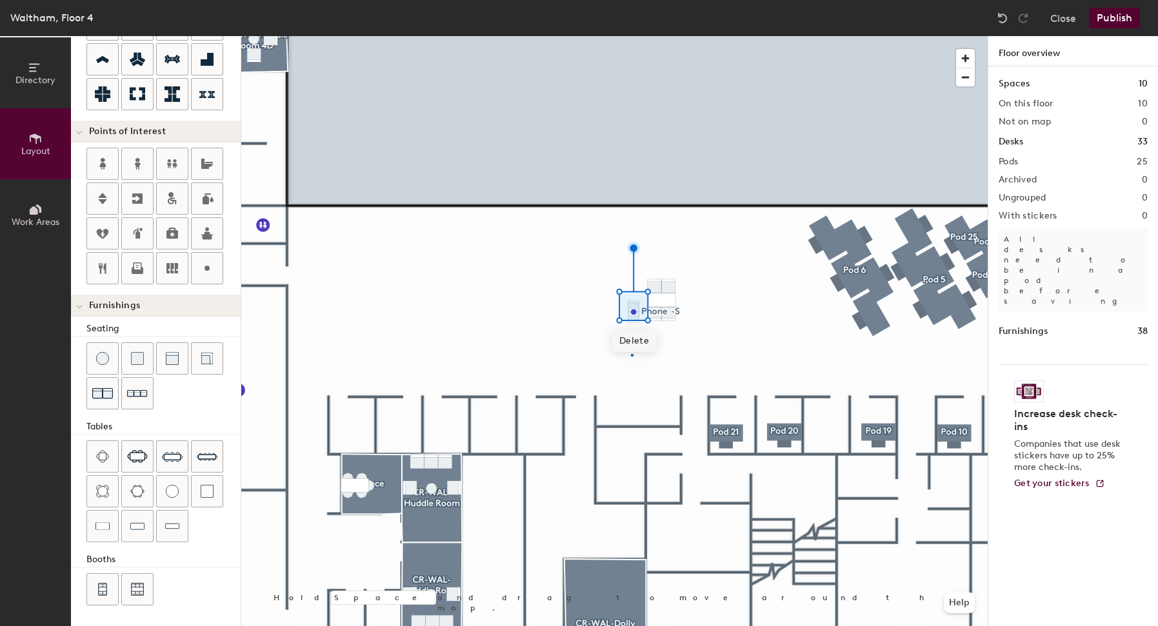
click at [631, 36] on div at bounding box center [614, 36] width 746 height 0
click at [1059, 17] on button "Close" at bounding box center [1063, 18] width 26 height 21
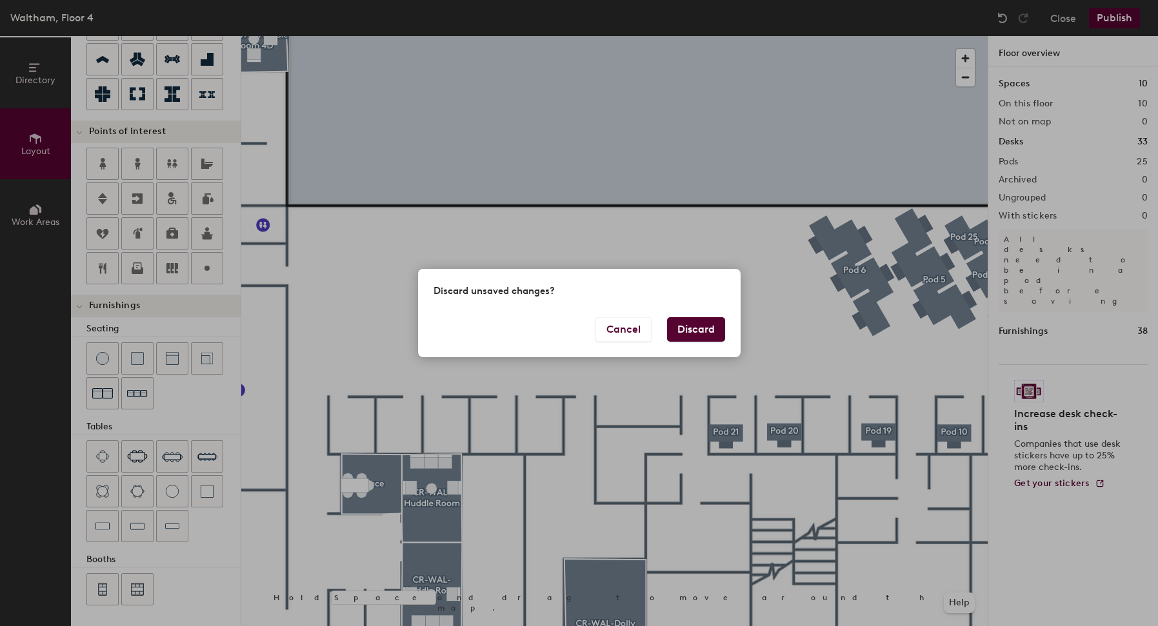
click at [707, 335] on button "Discard" at bounding box center [696, 329] width 58 height 25
type input "20"
